Goal: Task Accomplishment & Management: Use online tool/utility

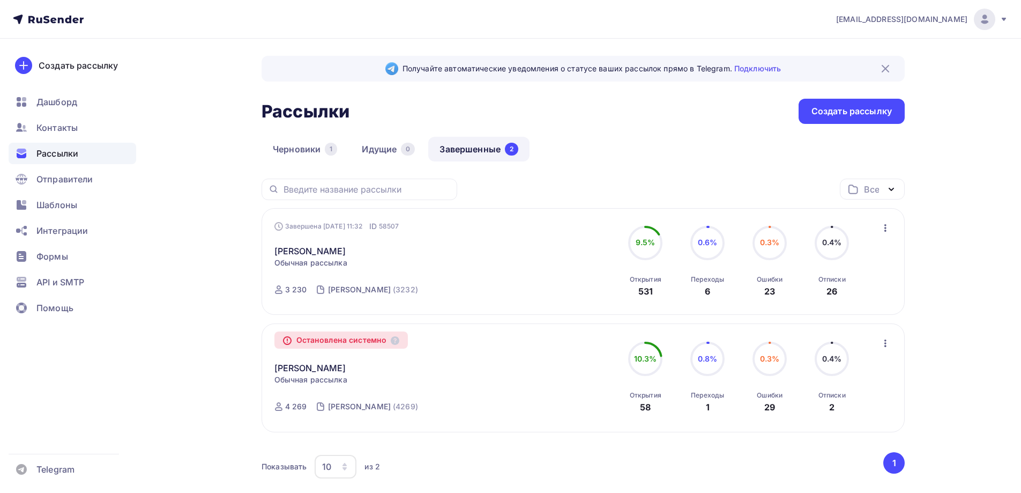
scroll to position [69, 0]
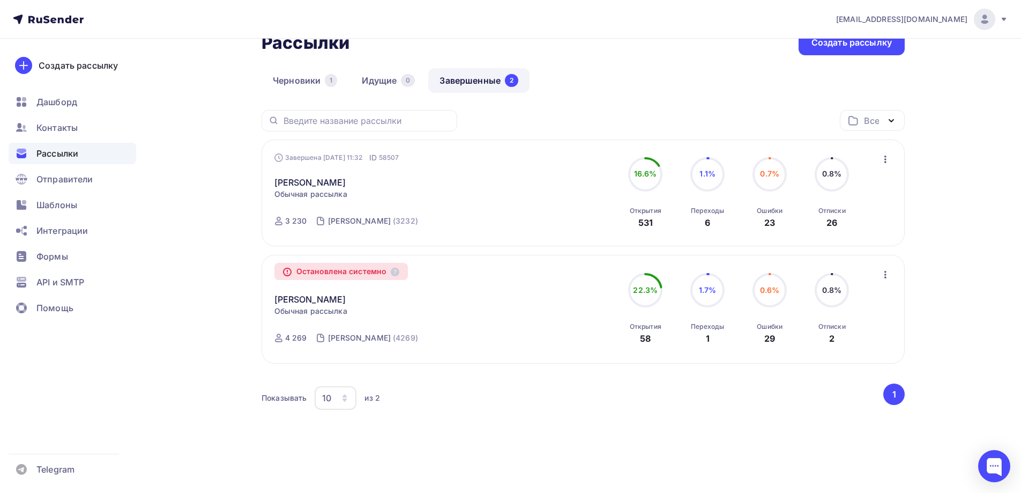
click at [68, 153] on span "Рассылки" at bounding box center [57, 153] width 42 height 13
click at [875, 47] on div "Создать рассылку" at bounding box center [851, 42] width 80 height 12
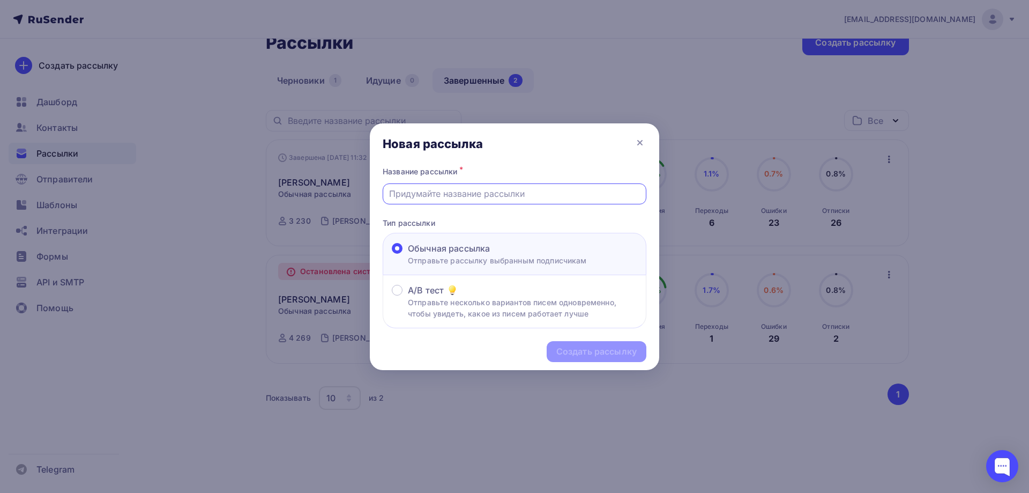
click at [492, 191] on input "text" at bounding box center [514, 193] width 251 height 13
click at [639, 142] on icon at bounding box center [640, 142] width 4 height 4
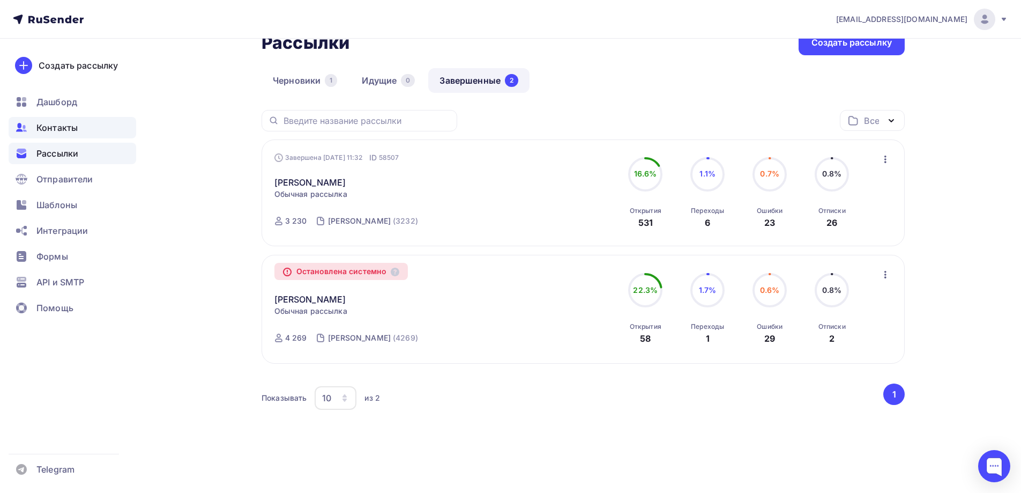
click at [64, 128] on span "Контакты" at bounding box center [56, 127] width 41 height 13
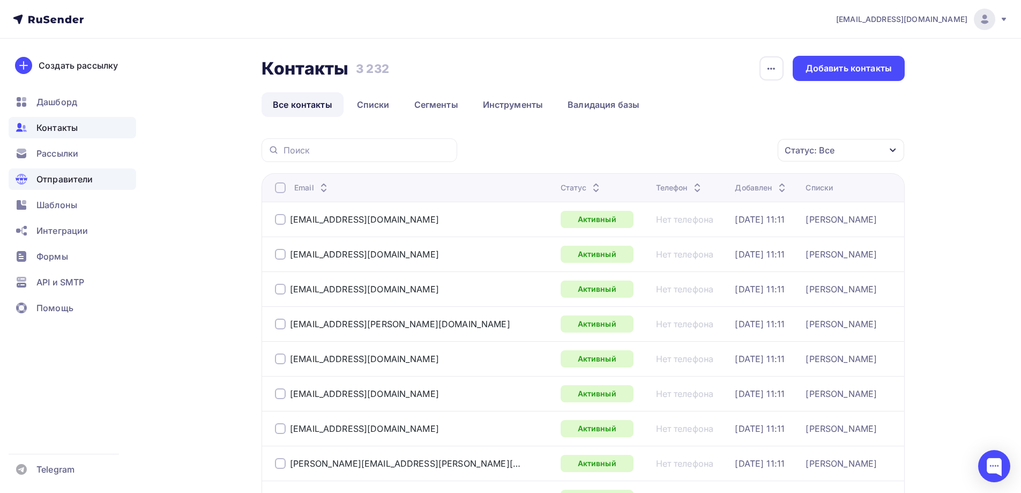
click at [76, 171] on div "Отправители" at bounding box center [73, 178] width 128 height 21
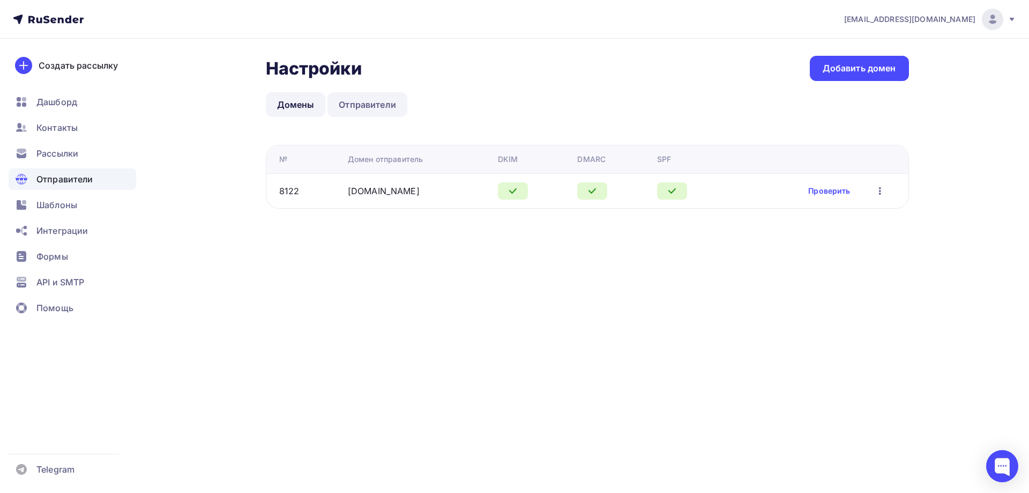
click at [388, 106] on link "Отправители" at bounding box center [367, 104] width 80 height 25
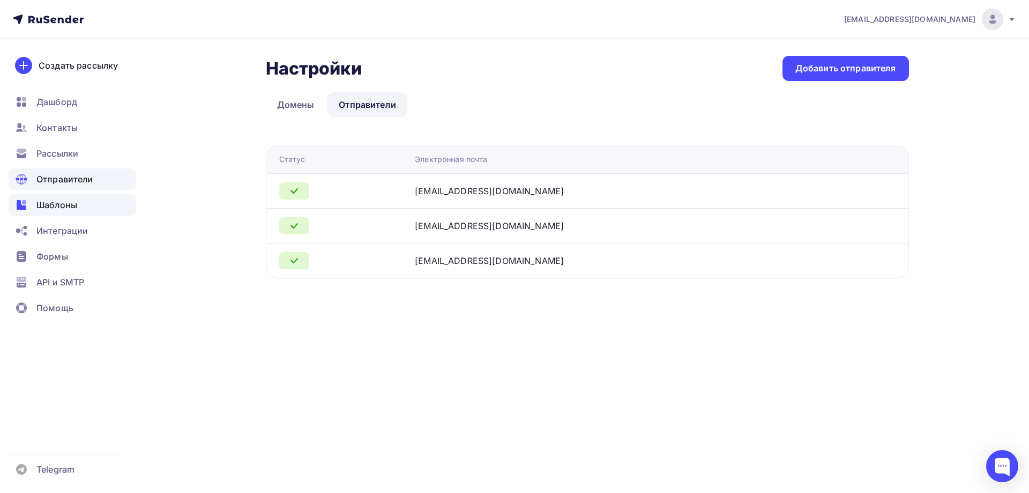
click at [65, 204] on span "Шаблоны" at bounding box center [56, 204] width 41 height 13
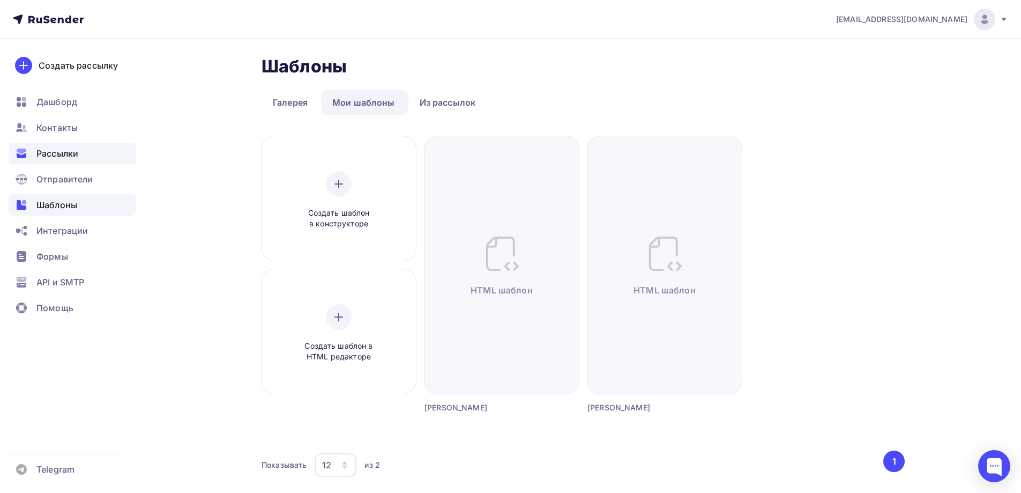
click at [57, 152] on span "Рассылки" at bounding box center [57, 153] width 42 height 13
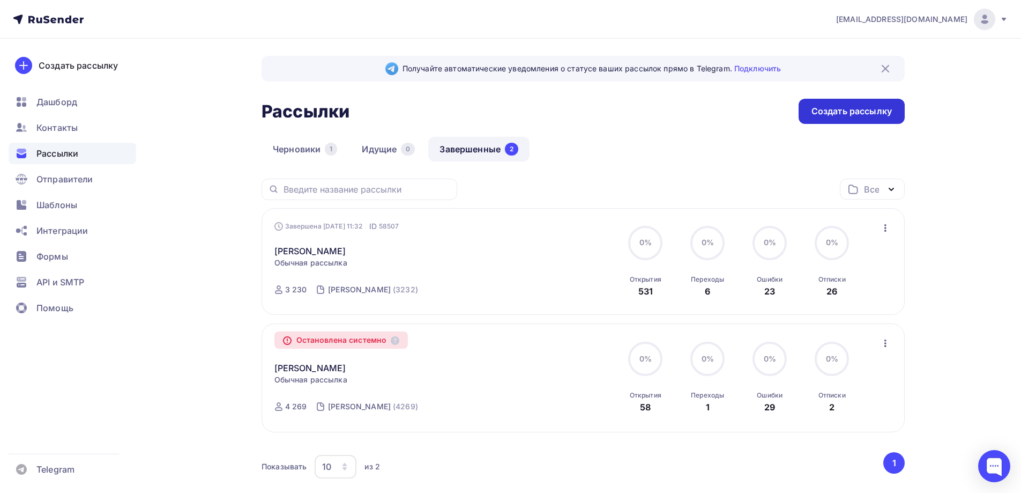
click at [869, 111] on div "Создать рассылку" at bounding box center [851, 111] width 80 height 12
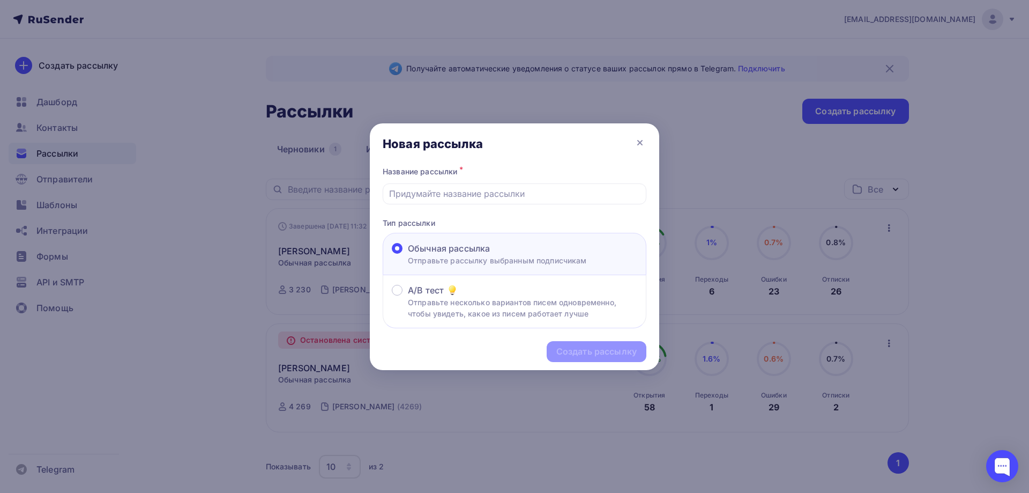
click at [451, 181] on div "Название рассылки *" at bounding box center [515, 184] width 264 height 40
click at [455, 189] on input "text" at bounding box center [514, 193] width 251 height 13
type input "Иосифа"
click at [597, 349] on div "Создать рассылку" at bounding box center [596, 351] width 80 height 12
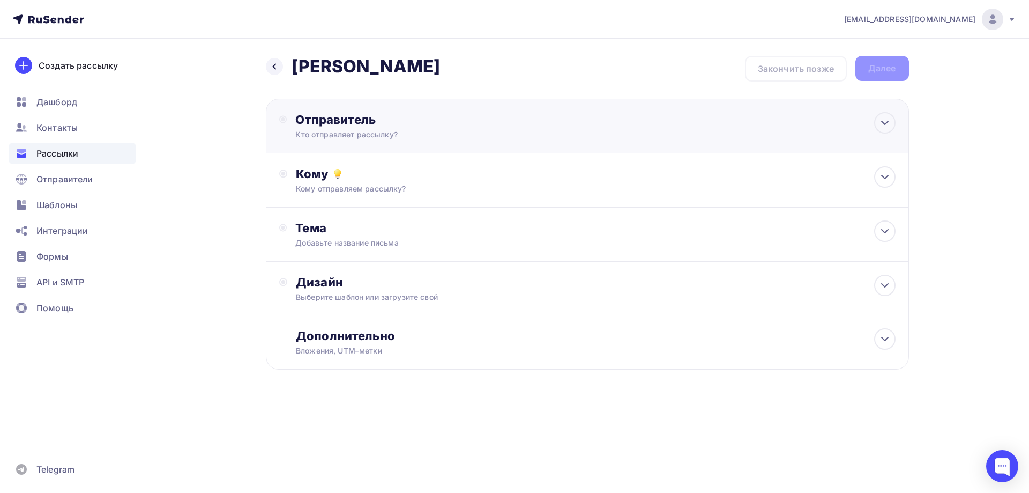
click at [695, 123] on div "Отправитель Кто отправляет рассылку? Email * n.bazinovskaya@bsrost.ru g.shainur…" at bounding box center [587, 126] width 643 height 55
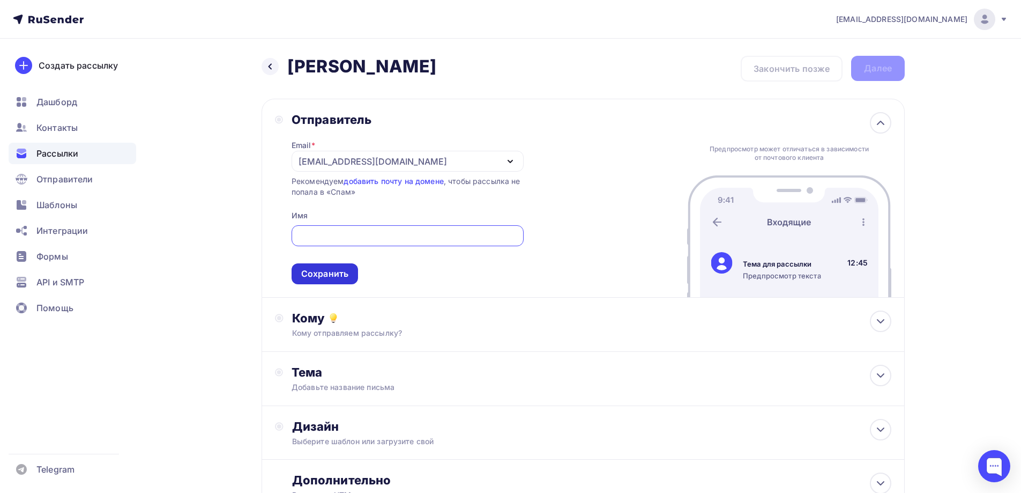
paste input "Иосифова Катя"
click at [392, 166] on div "[EMAIL_ADDRESS][DOMAIN_NAME]" at bounding box center [373, 161] width 148 height 13
type input "Иосифова Катя"
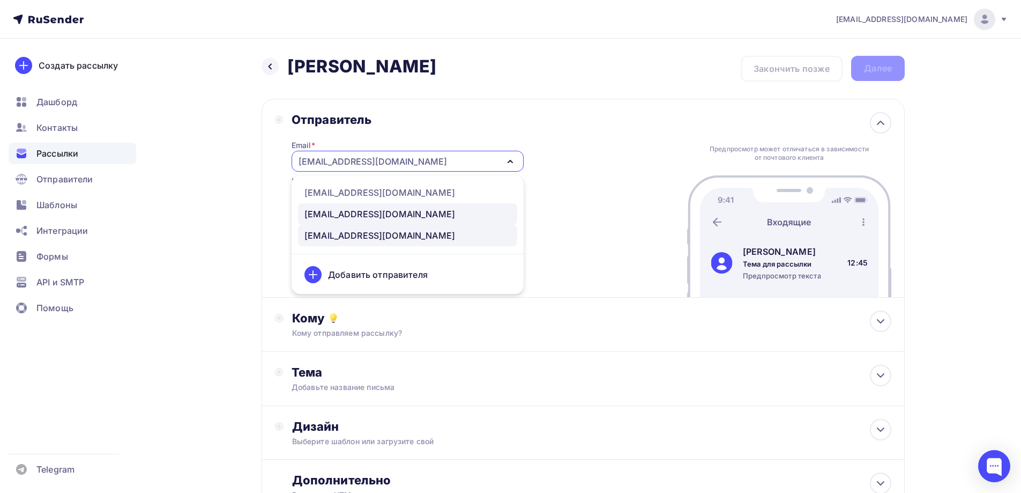
click at [388, 215] on div "e.iosifova@bsrost.ru" at bounding box center [379, 213] width 151 height 13
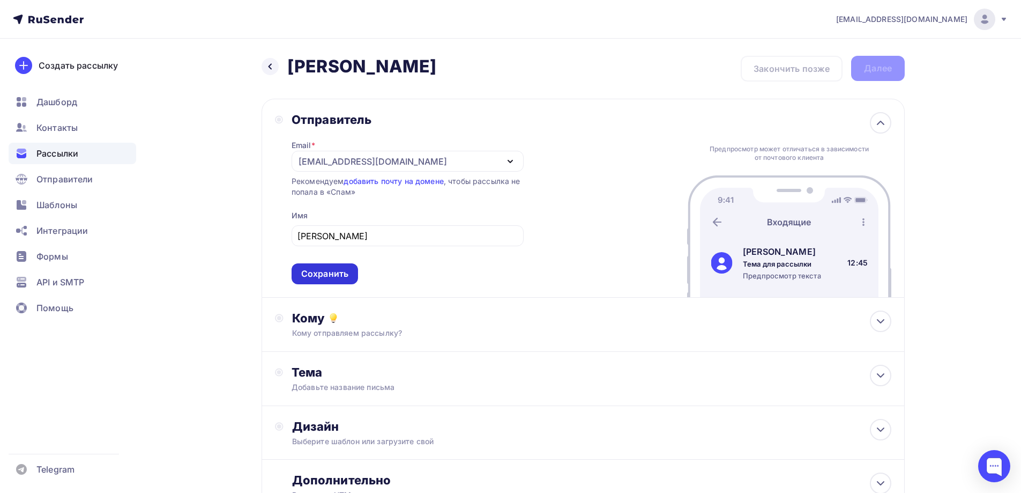
click at [336, 273] on div "Сохранить" at bounding box center [324, 273] width 47 height 12
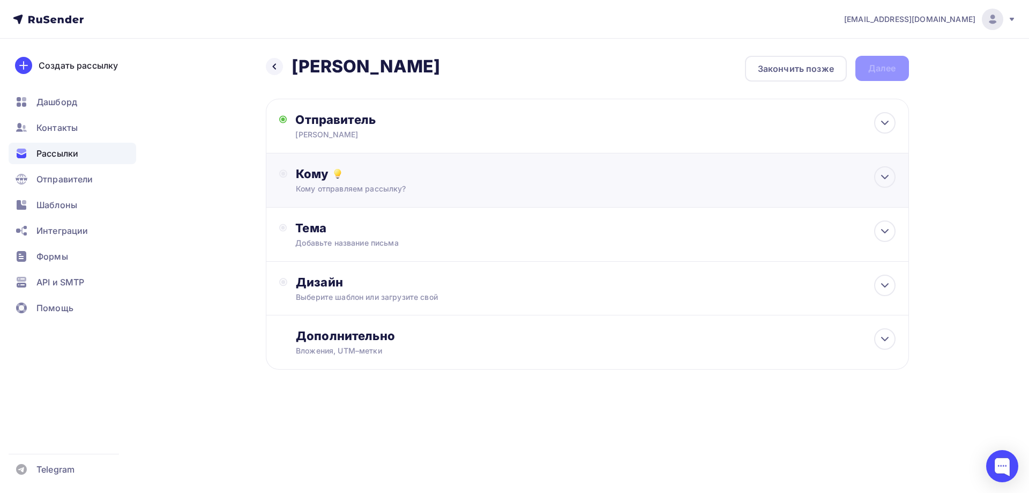
click at [357, 184] on div "Кому отправляем рассылку?" at bounding box center [566, 188] width 540 height 11
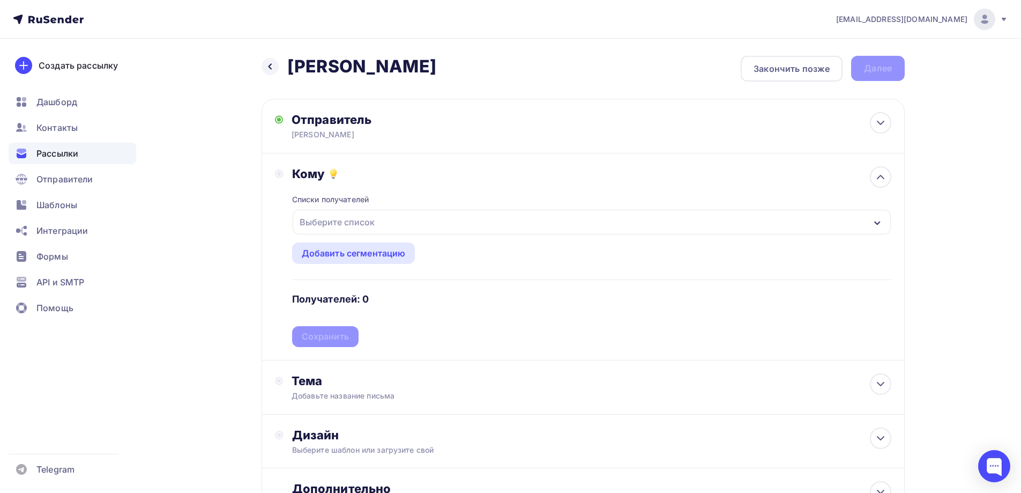
click at [363, 228] on div "Выберите список" at bounding box center [337, 221] width 84 height 19
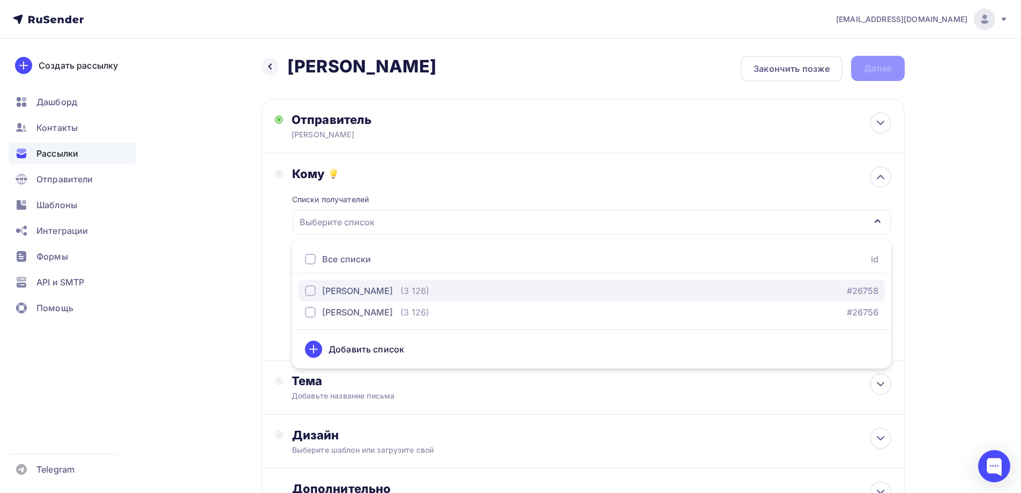
click at [341, 291] on div "Иосифа" at bounding box center [357, 290] width 71 height 13
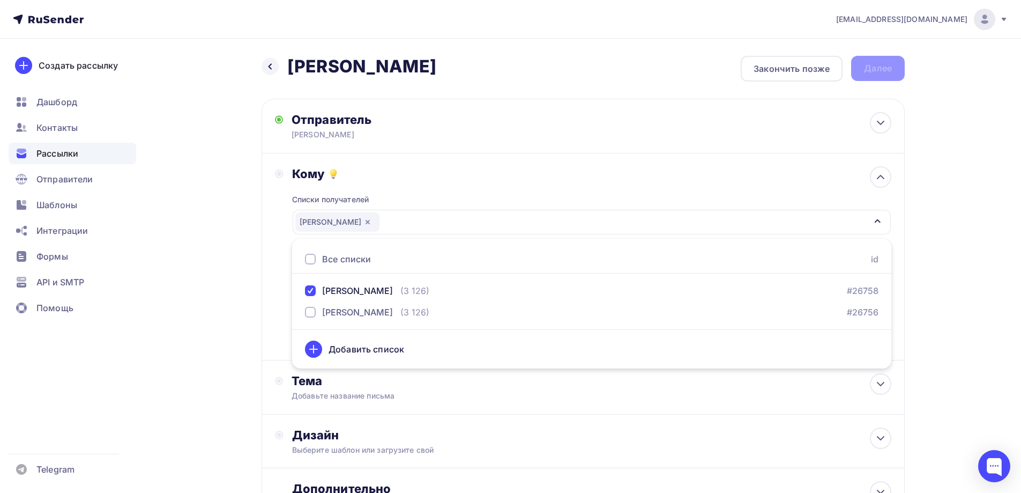
click at [244, 293] on div "Назад Иосифа Иосифа Закончить позже Далее Отправитель Иосифова Катя Email * e.i…" at bounding box center [510, 315] width 878 height 553
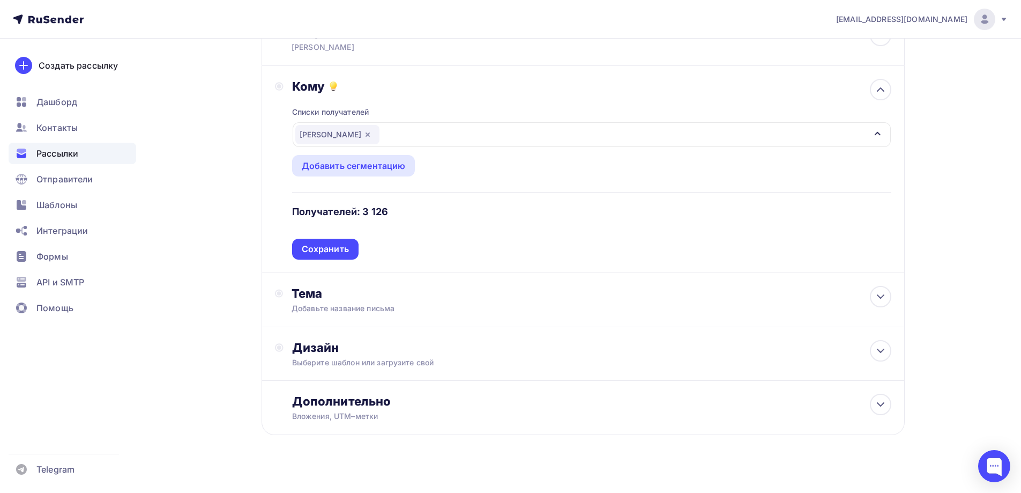
scroll to position [99, 0]
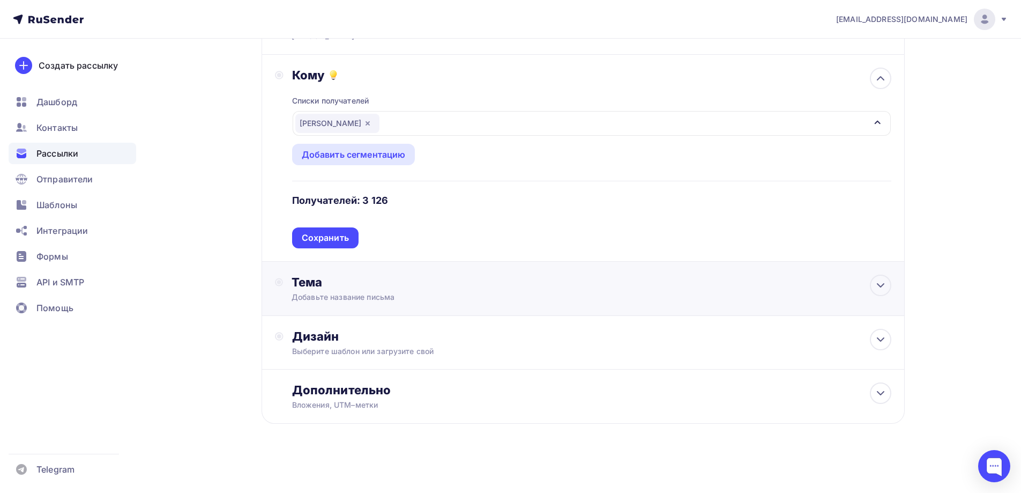
click at [324, 278] on div "Тема" at bounding box center [398, 281] width 212 height 15
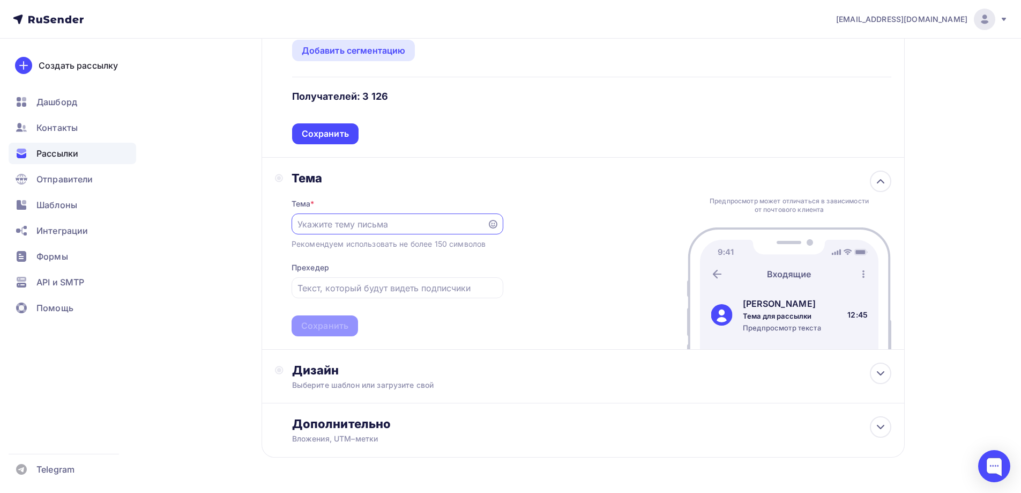
scroll to position [236, 0]
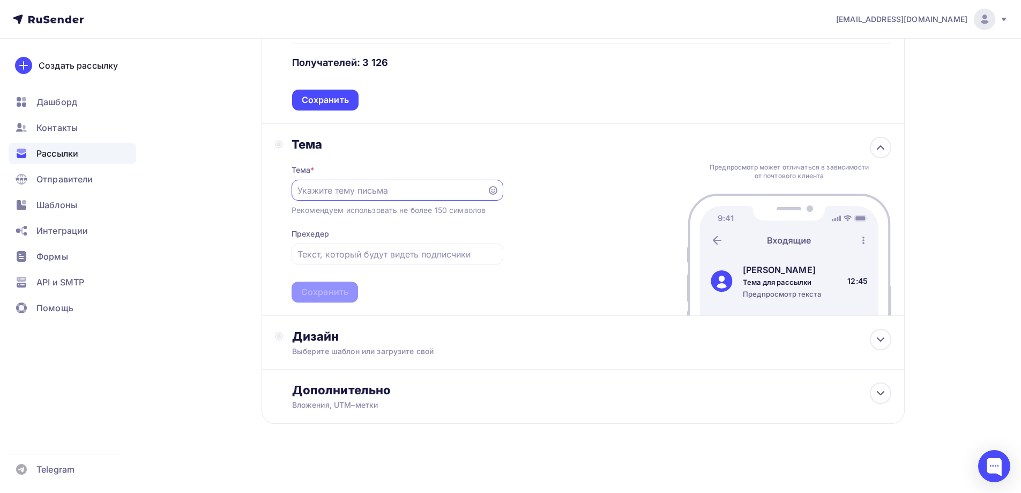
paste input "ВНЕСЕМ В РЕЕСТР НРС. ГАРАНТИЯ СДАЧИ НОК ДЛЯ ВАШИХ СПЕЦИАЛИСТОВ"
drag, startPoint x: 483, startPoint y: 189, endPoint x: 415, endPoint y: 192, distance: 68.1
click at [420, 192] on div "ВНЕСЕМ В РЕЕСТР НРС. ГАРАНТИЯ СДАЧИ НОК ДЛЯ ВАШИХ СПЕЦИАЛИСТОВ" at bounding box center [398, 190] width 212 height 21
click at [411, 192] on input "ВНЕСЕМ В РЕЕСТР НРС. ГАРАНТИЯ СДАЧИ НОК ДЛЯ ВАШИХ СПЕЦИАЛИСТОВ" at bounding box center [388, 190] width 183 height 13
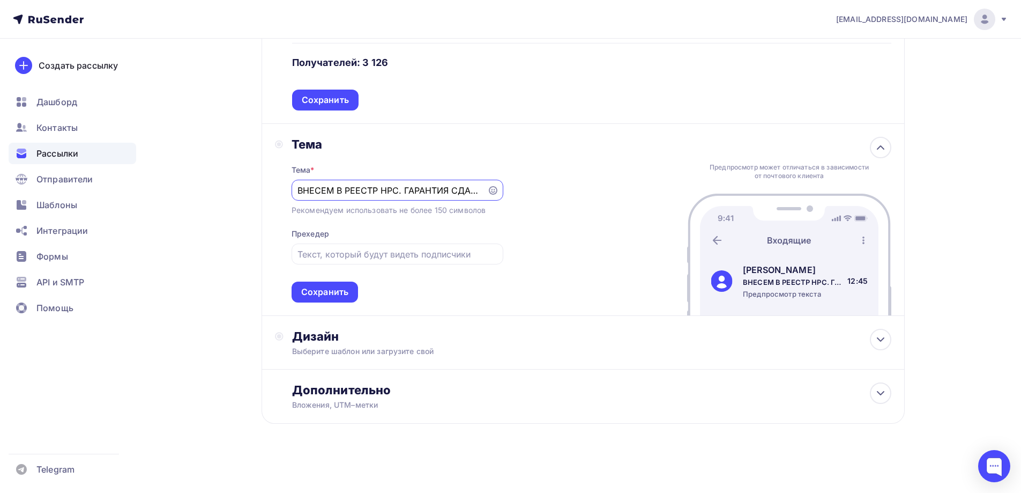
scroll to position [0, 153]
drag, startPoint x: 421, startPoint y: 190, endPoint x: 698, endPoint y: 197, distance: 277.2
click at [698, 197] on div "Тема Тема * ВНЕСЕМ В РЕЕСТР НРС. ГАРАНТИЯ СДАЧИ НОК ДЛЯ ВАШИХ СПЕЦИАЛИСТОВ Реко…" at bounding box center [583, 220] width 643 height 192
type input "ВНЕСЕМ В РЕЕСТР НРС"
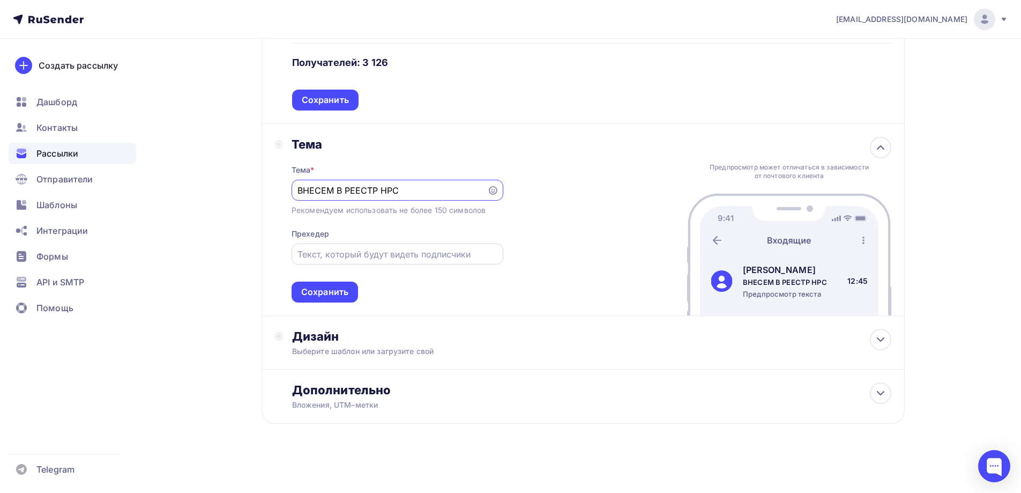
click at [405, 251] on input "text" at bounding box center [396, 254] width 199 height 13
paste input "ГАРАНТИЯ СДАЧИ НОК ДЛЯ ВАШИХ СПЕЦИАЛИСТОВ"
click at [435, 255] on input "ГАРАНТИЯ СДАЧИ НОК ДЛЯ ВАШИХ СПЕЦИАЛИСТОВ" at bounding box center [396, 254] width 199 height 13
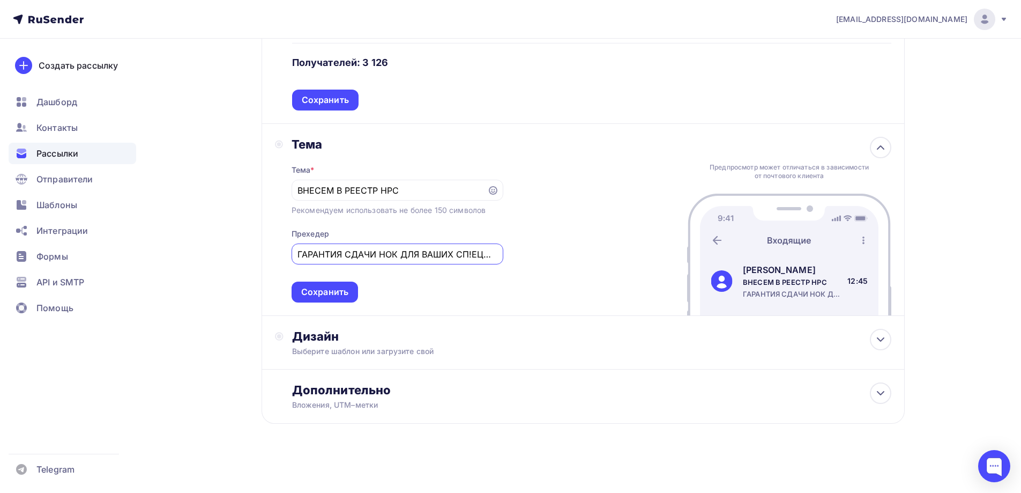
click at [554, 270] on div "Тема Тема * ВНЕСЕМ В РЕЕСТР НРС Рекомендуем использовать не более 150 символов …" at bounding box center [583, 220] width 643 height 192
click at [473, 252] on input "ГАРАНТИЯ СДАЧИ НОК ДЛЯ ВАШИХ СП!ЕЦИАЛИСТОВ" at bounding box center [396, 254] width 199 height 13
type input "ГАРАНТИЯ СДАЧИ НОК ДЛЯ ВАШИХ СПЕЦИАЛИСТОВ"
click at [591, 259] on div "Тема Тема * ВНЕСЕМ В РЕЕСТР НРС Рекомендуем использовать не более 150 символов …" at bounding box center [583, 220] width 643 height 192
click at [313, 289] on div "Сохранить" at bounding box center [324, 292] width 47 height 12
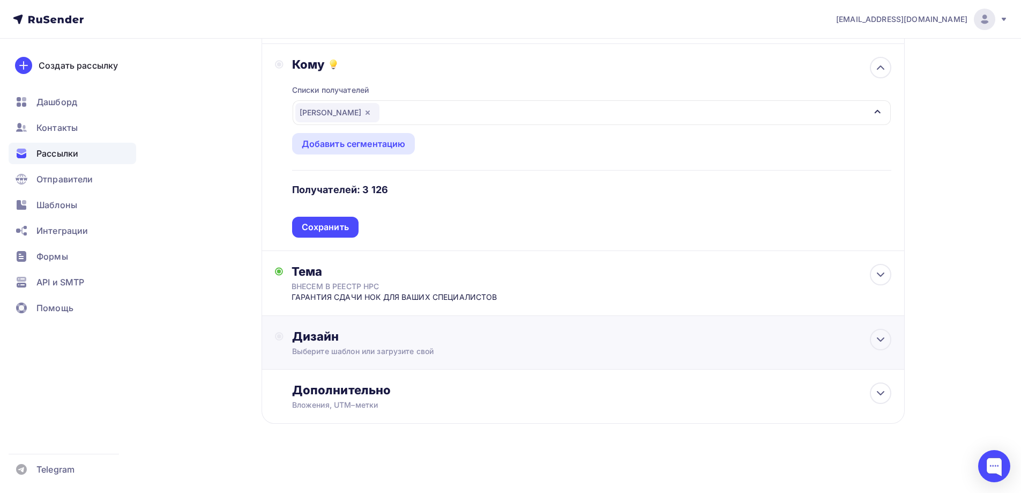
click at [451, 336] on div "Дизайн" at bounding box center [591, 336] width 599 height 15
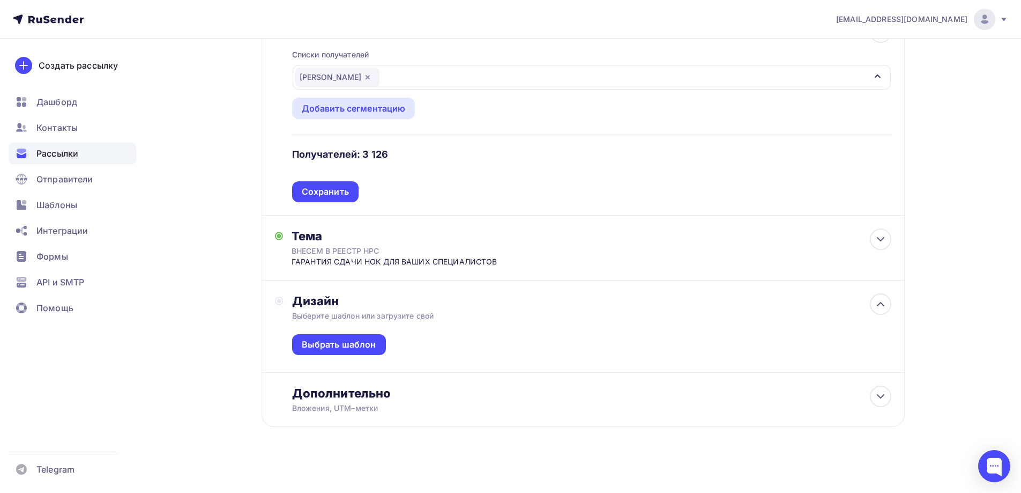
scroll to position [148, 0]
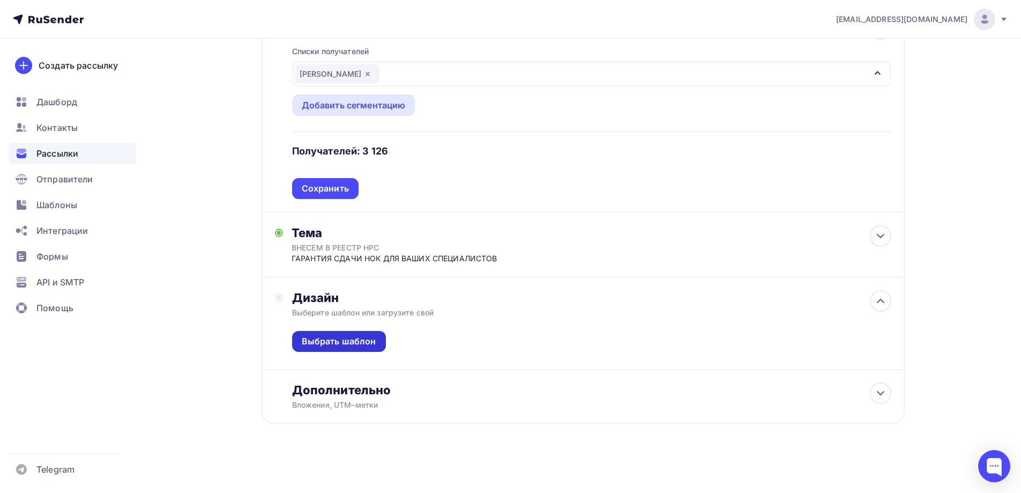
click at [363, 334] on div "Выбрать шаблон" at bounding box center [339, 341] width 94 height 21
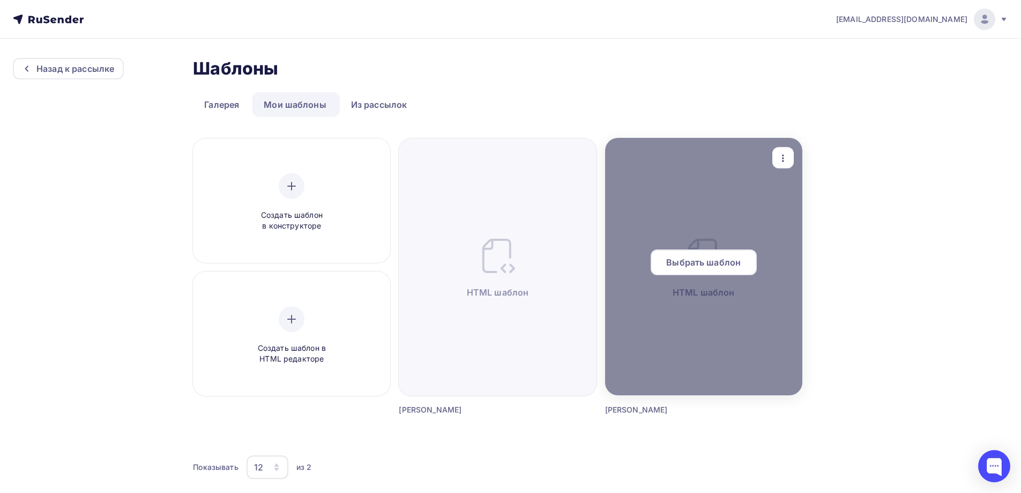
click at [702, 262] on span "Выбрать шаблон" at bounding box center [703, 262] width 75 height 13
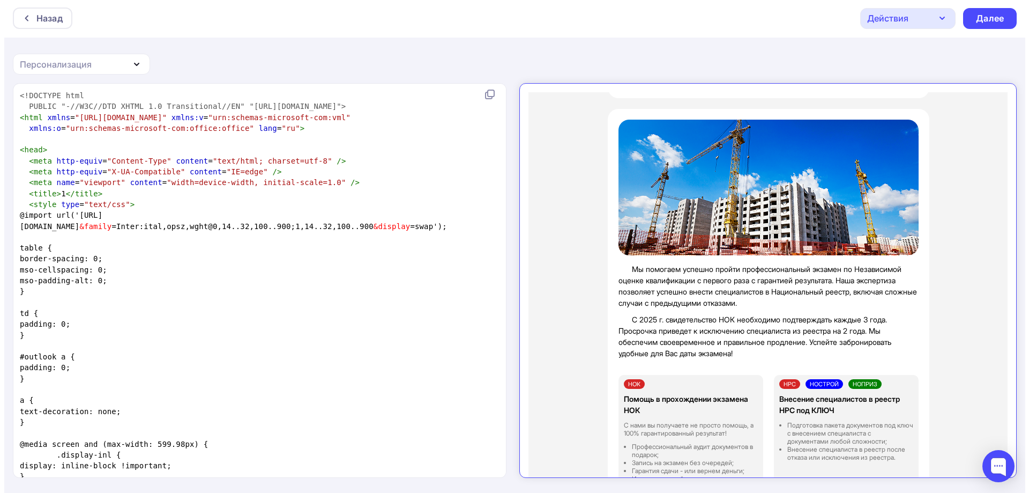
scroll to position [302, 0]
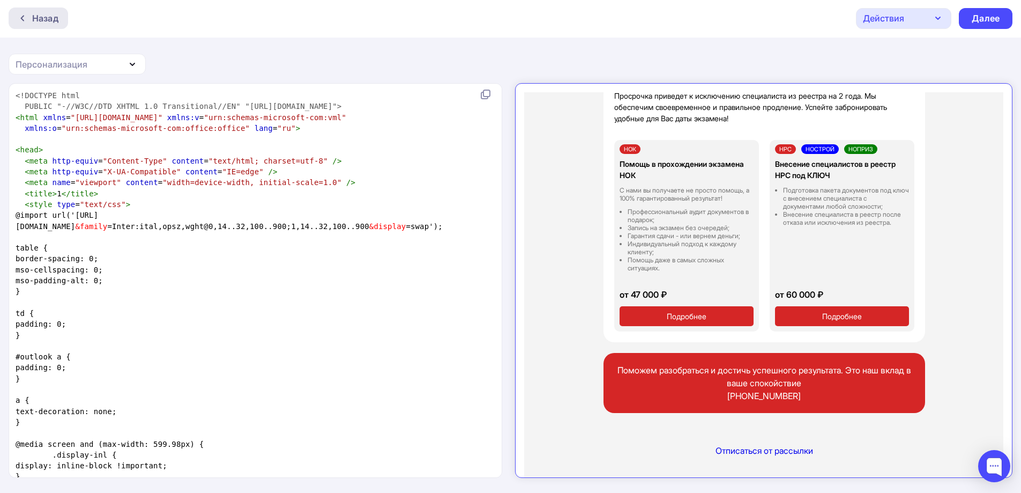
click at [47, 13] on div "Назад" at bounding box center [45, 18] width 26 height 13
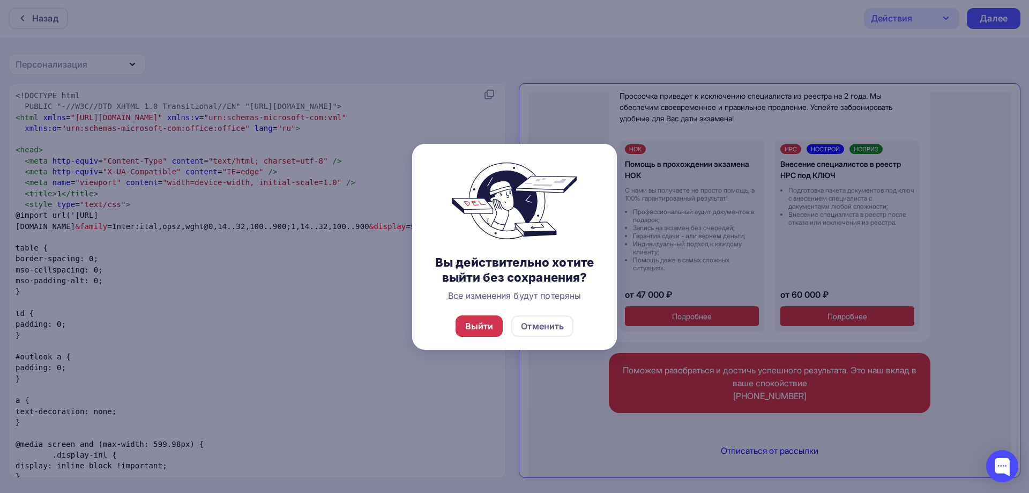
click at [491, 324] on div "Выйти" at bounding box center [479, 325] width 28 height 13
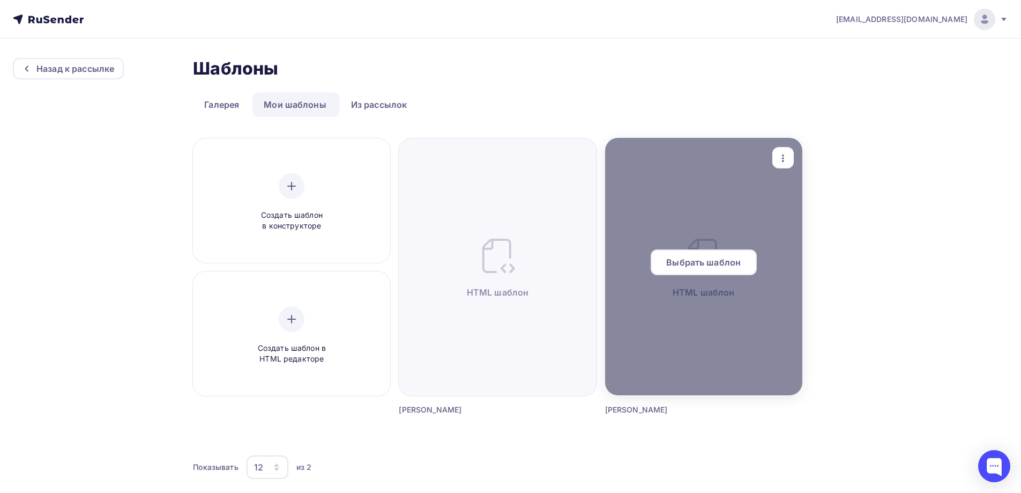
click at [708, 259] on span "Выбрать шаблон" at bounding box center [703, 262] width 75 height 13
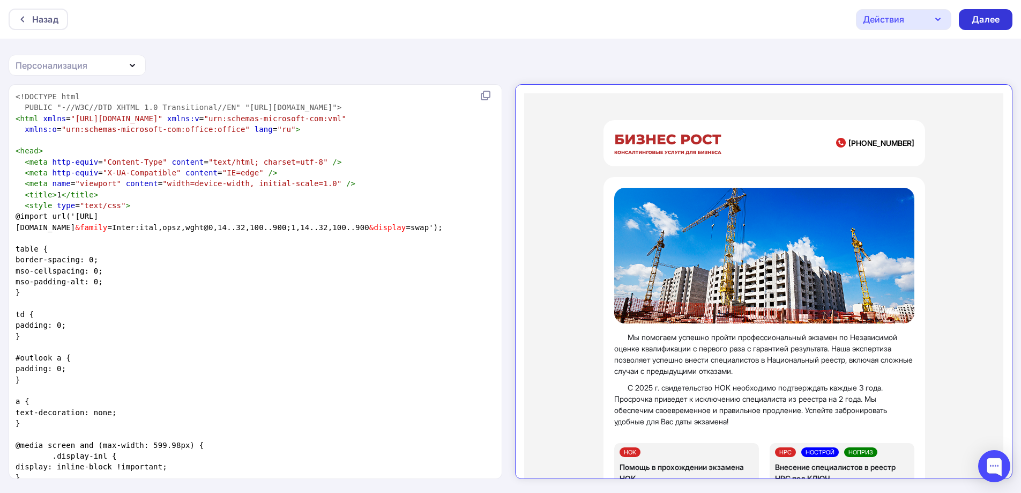
click at [972, 9] on div "Действия Отправить тестовое письмо Сохранить в Мои шаблоны Выйти без сохранения…" at bounding box center [934, 19] width 157 height 21
click at [975, 16] on div "Далее" at bounding box center [986, 19] width 28 height 12
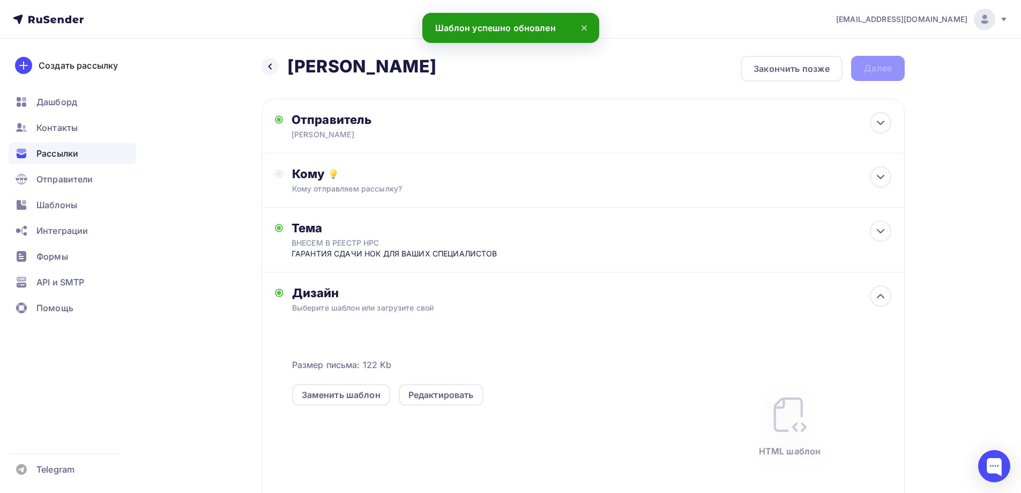
click at [584, 26] on icon at bounding box center [584, 27] width 13 height 13
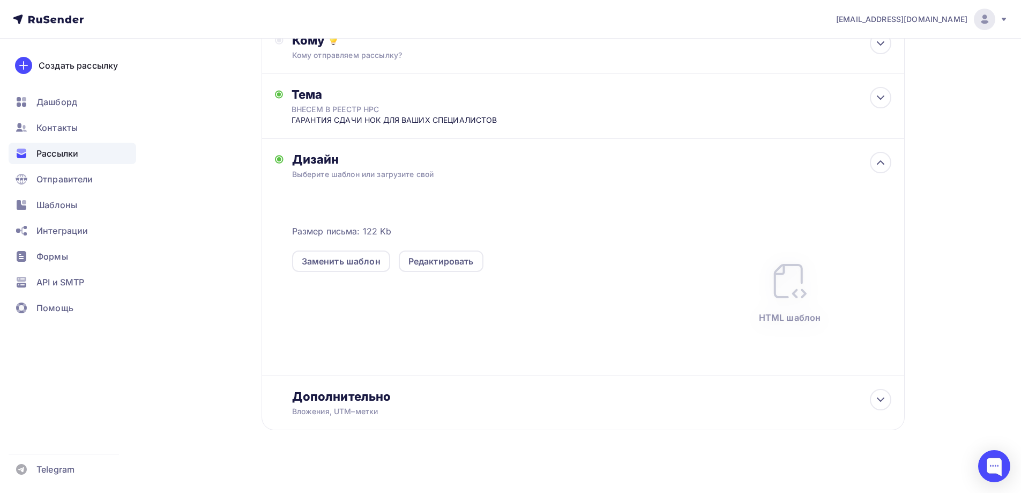
scroll to position [140, 0]
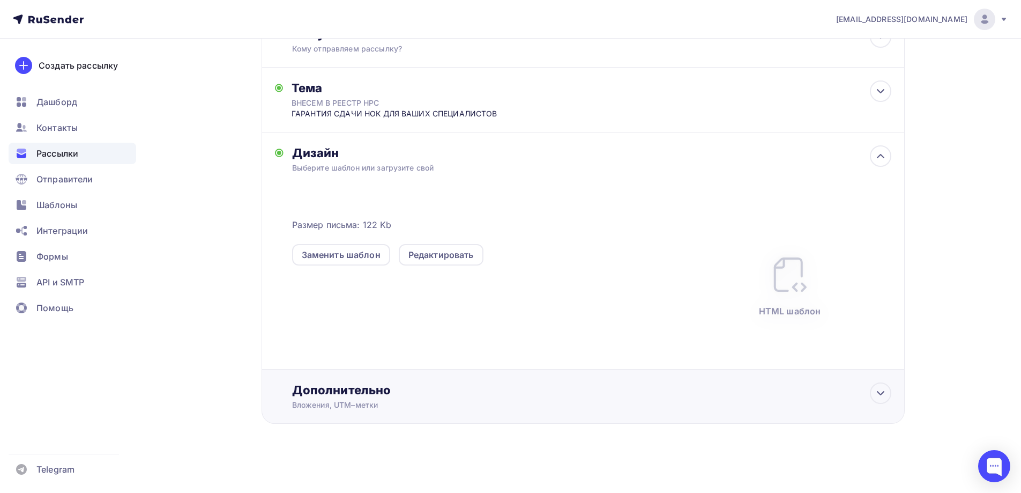
click at [404, 407] on div "Вложения, UTM–метки" at bounding box center [562, 404] width 540 height 11
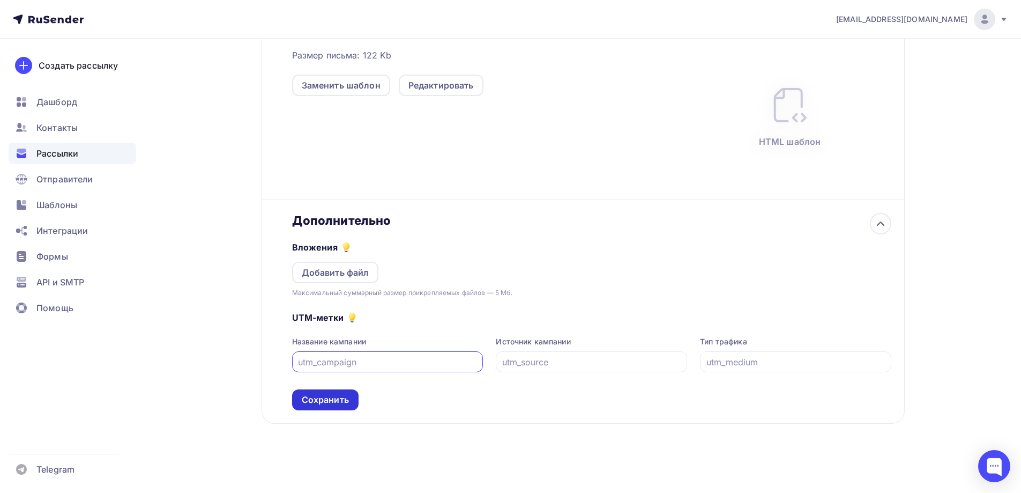
click at [331, 396] on div "Сохранить" at bounding box center [325, 399] width 47 height 12
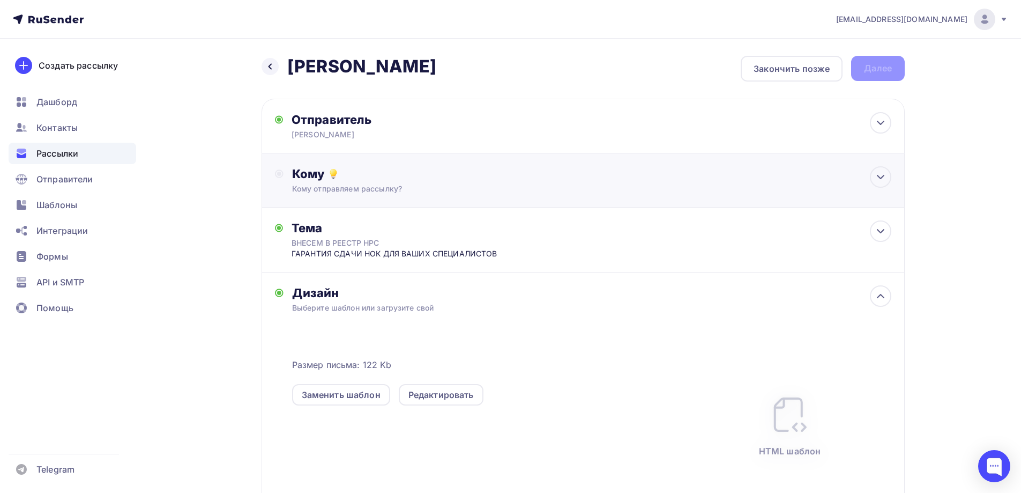
click at [512, 169] on div "Кому" at bounding box center [591, 173] width 599 height 15
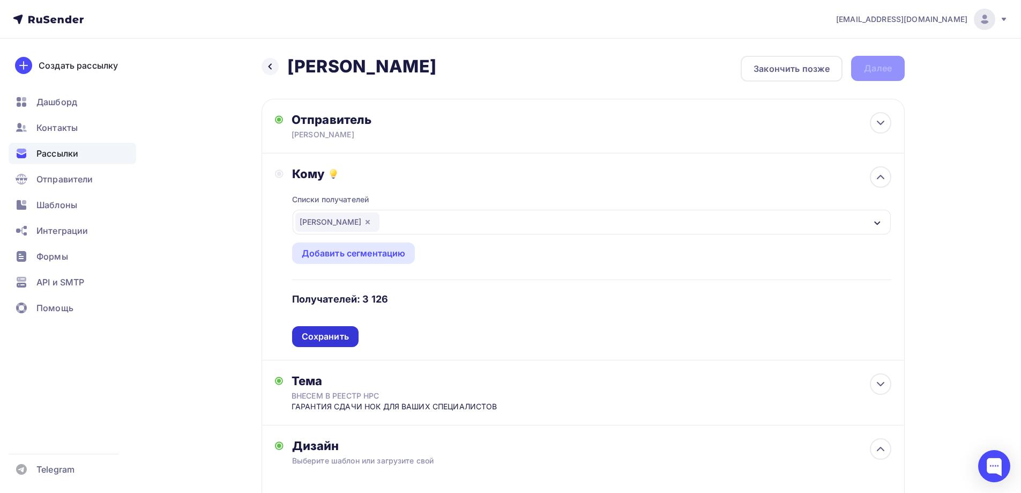
drag, startPoint x: 332, startPoint y: 348, endPoint x: 333, endPoint y: 336, distance: 12.9
click at [331, 345] on div "Кому Списки получателей Иосифа Все списки id Иосифа (3 126) #26758 ШАйнурова (3…" at bounding box center [583, 256] width 643 height 207
click at [333, 336] on div "Сохранить" at bounding box center [325, 336] width 47 height 12
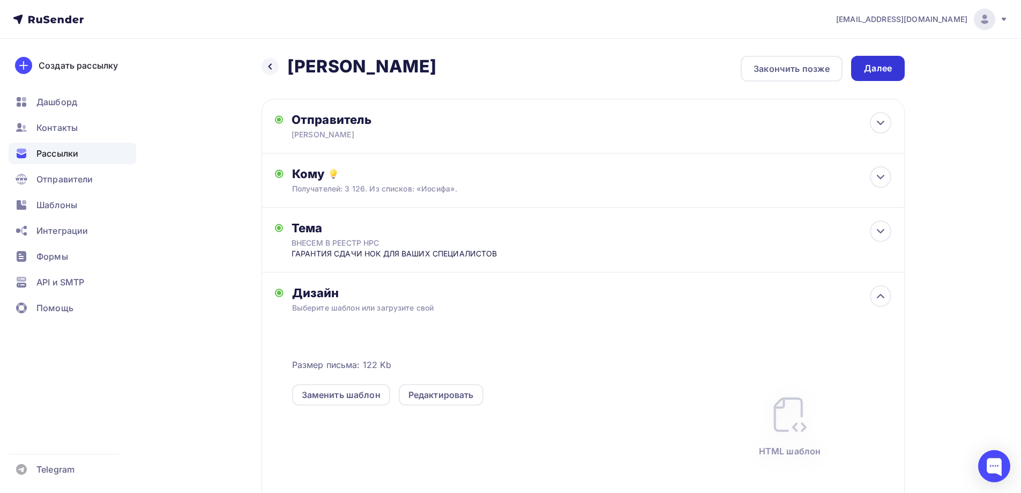
click at [879, 63] on div "Далее" at bounding box center [878, 68] width 28 height 12
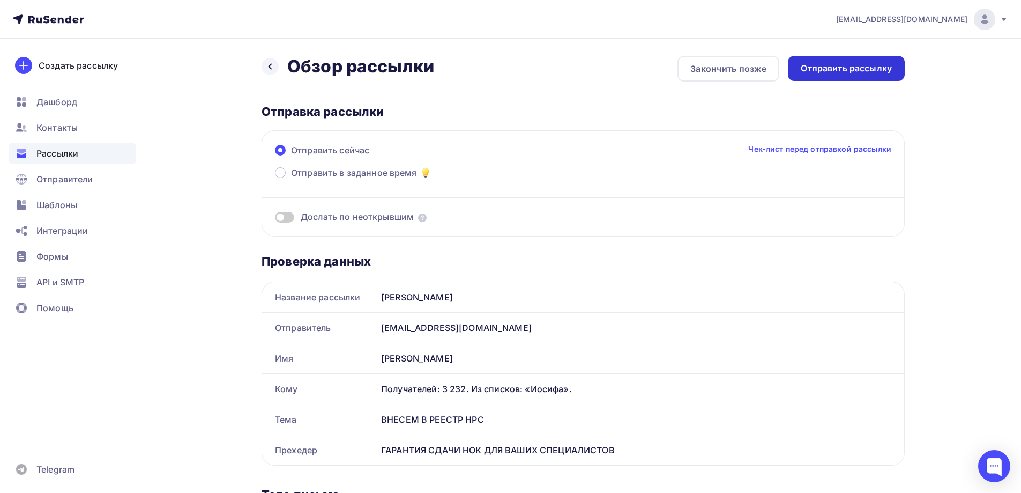
click at [872, 65] on div "Отправить рассылку" at bounding box center [846, 68] width 91 height 12
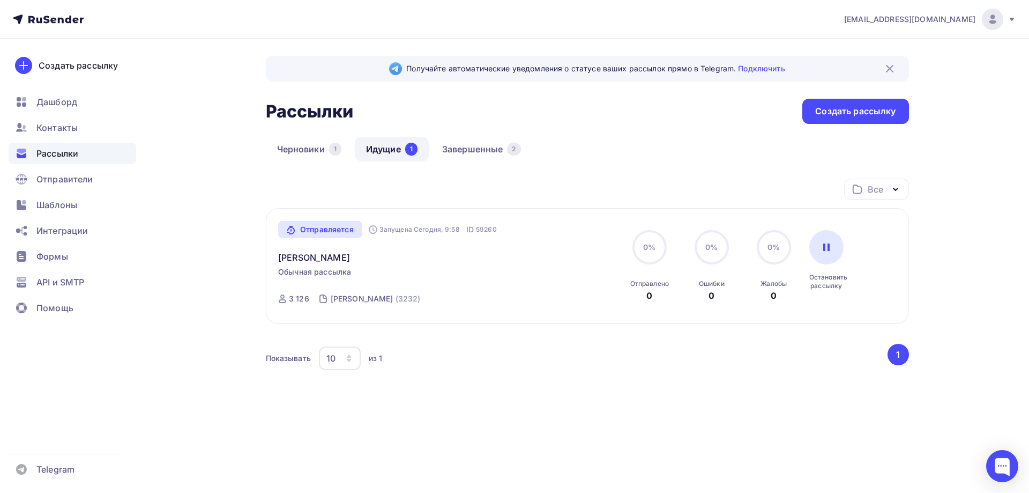
drag, startPoint x: 1029, startPoint y: 332, endPoint x: 1023, endPoint y: 448, distance: 115.4
click at [1021, 396] on div "n.bazinovskaya@bsrost.ru Аккаунт Тарифы Выйти Создать рассылку Дашборд Контакты…" at bounding box center [514, 239] width 1029 height 479
click at [553, 116] on div "Рассылки Рассылки Создать рассылку" at bounding box center [587, 111] width 643 height 25
